Goal: Check status: Check status

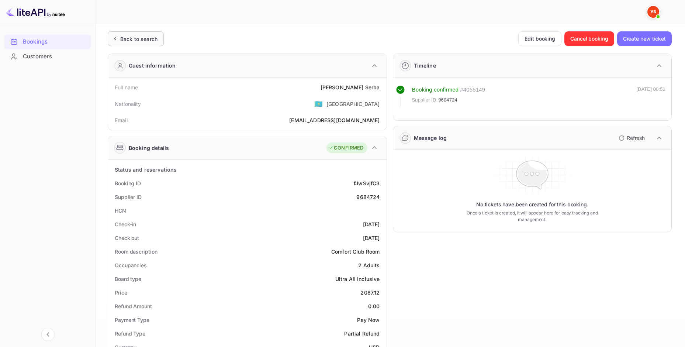
click at [134, 41] on div "Back to search" at bounding box center [138, 39] width 37 height 8
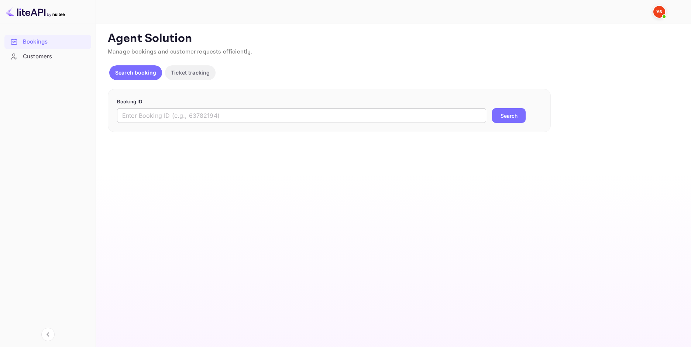
click at [341, 114] on input "text" at bounding box center [301, 115] width 369 height 15
paste input "9374060"
type input "9374060"
click at [502, 119] on button "Search" at bounding box center [509, 115] width 34 height 15
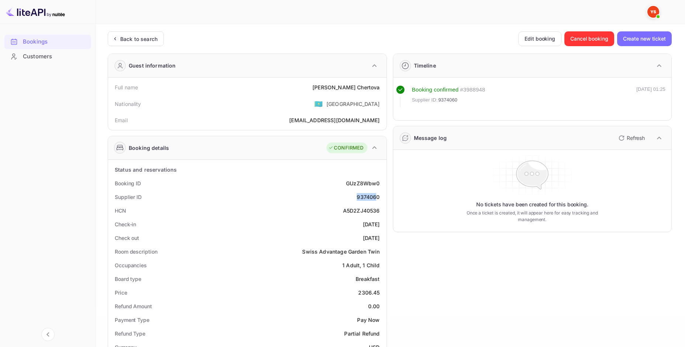
drag, startPoint x: 353, startPoint y: 196, endPoint x: 379, endPoint y: 197, distance: 25.8
click at [377, 196] on div "Supplier ID 9374060" at bounding box center [247, 197] width 273 height 14
click at [379, 197] on div "9374060" at bounding box center [368, 197] width 23 height 8
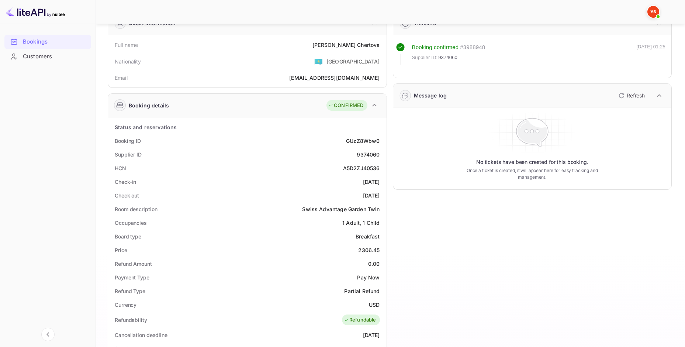
scroll to position [49, 0]
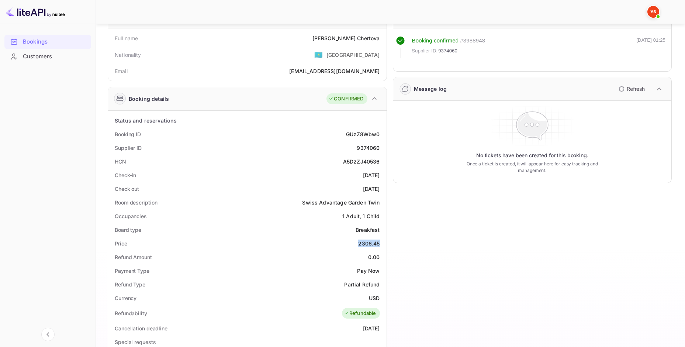
drag, startPoint x: 380, startPoint y: 243, endPoint x: 356, endPoint y: 245, distance: 23.3
click at [356, 245] on div "Price 2306.45" at bounding box center [247, 243] width 273 height 14
copy div "2306.45"
